Goal: Navigation & Orientation: Find specific page/section

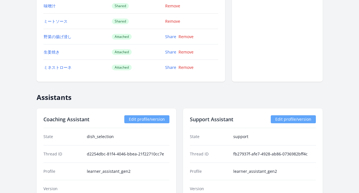
scroll to position [801, 0]
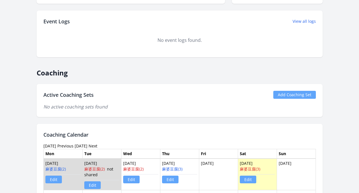
scroll to position [167, 0]
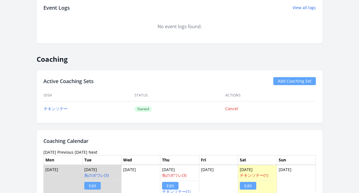
scroll to position [303, 0]
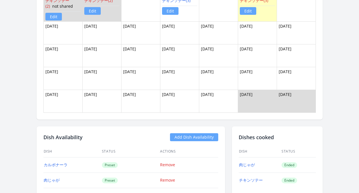
scroll to position [427, 0]
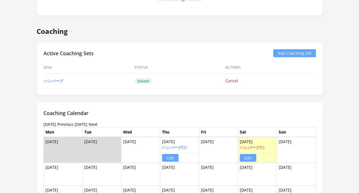
scroll to position [384, 0]
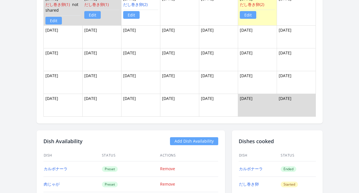
scroll to position [464, 0]
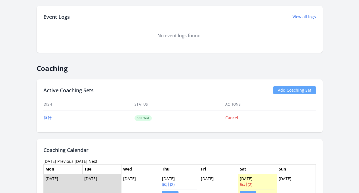
scroll to position [348, 0]
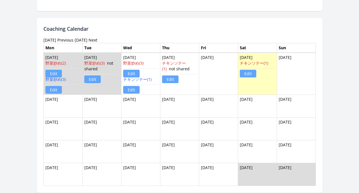
scroll to position [530, 0]
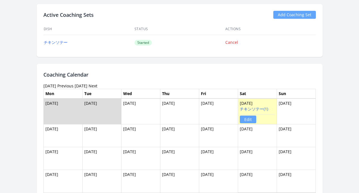
scroll to position [361, 0]
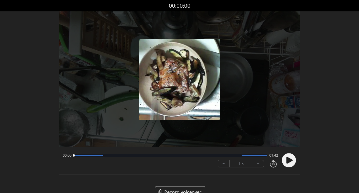
click at [285, 163] on circle at bounding box center [289, 160] width 14 height 14
click at [285, 161] on circle at bounding box center [289, 160] width 14 height 14
click at [288, 161] on icon at bounding box center [290, 160] width 6 height 7
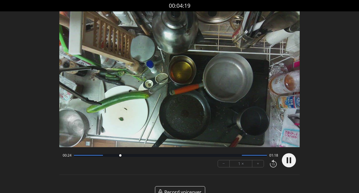
click at [147, 155] on div at bounding box center [171, 155] width 194 height 3
click at [287, 159] on icon at bounding box center [287, 160] width 1 height 6
click at [296, 162] on icon at bounding box center [289, 160] width 15 height 15
click at [173, 155] on div at bounding box center [171, 155] width 194 height 3
click at [214, 154] on div at bounding box center [171, 155] width 194 height 3
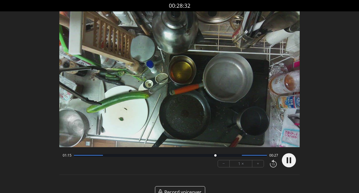
click at [290, 160] on icon at bounding box center [290, 160] width 1 height 6
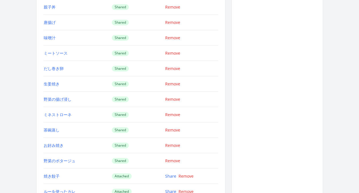
scroll to position [973, 0]
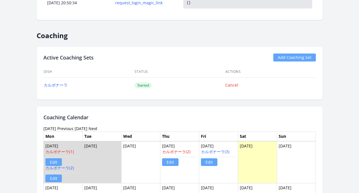
scroll to position [383, 0]
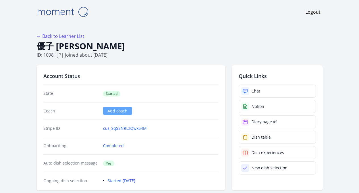
scroll to position [109, 0]
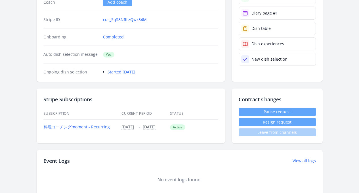
drag, startPoint x: 182, startPoint y: 42, endPoint x: 178, endPoint y: 61, distance: 19.7
click at [182, 42] on div "Onboarding Completed" at bounding box center [130, 36] width 175 height 17
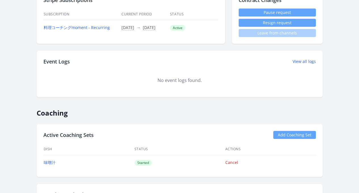
scroll to position [296, 0]
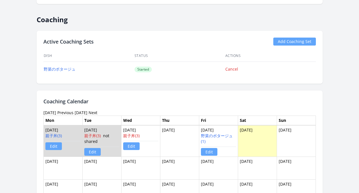
scroll to position [372, 0]
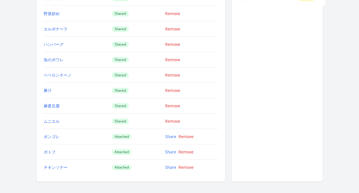
scroll to position [750, 0]
